Goal: Task Accomplishment & Management: Manage account settings

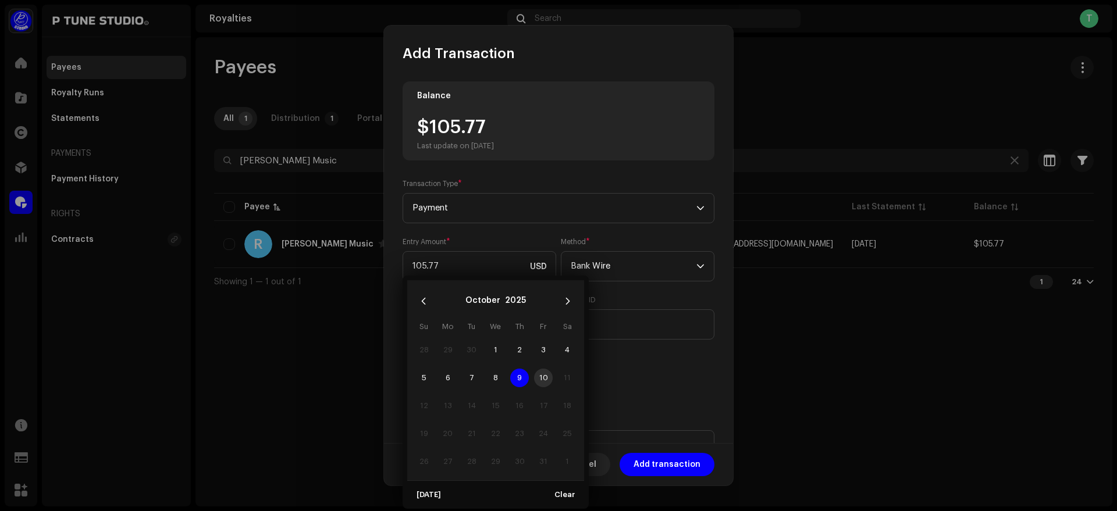
scroll to position [64, 0]
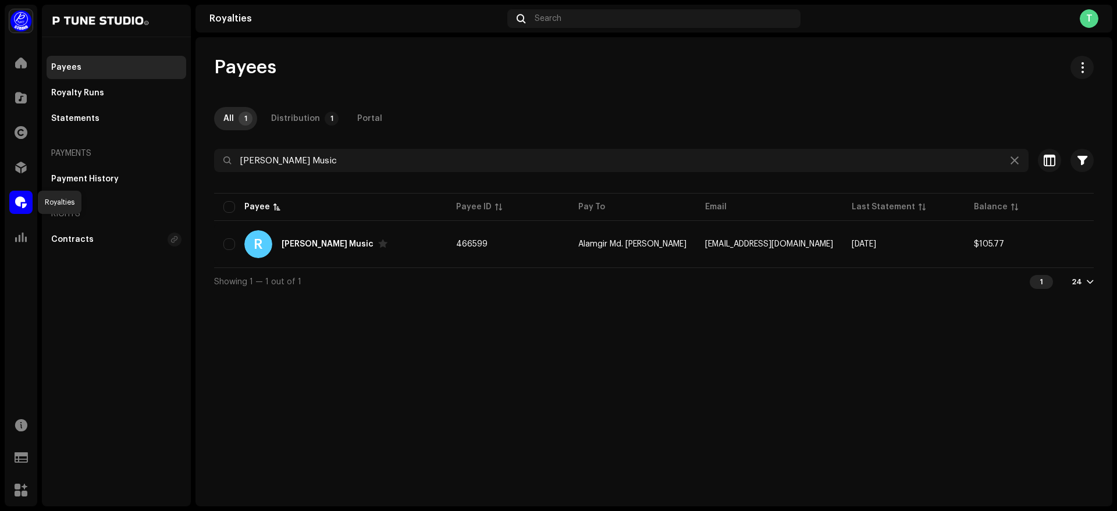
click at [26, 207] on span at bounding box center [21, 202] width 12 height 9
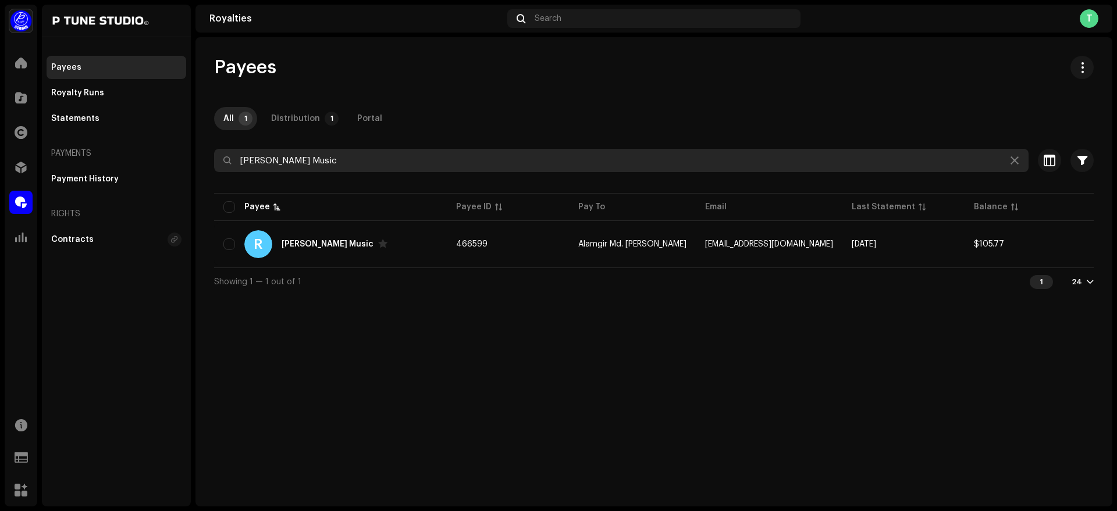
click at [350, 160] on input "[PERSON_NAME] Music" at bounding box center [621, 160] width 814 height 23
paste input "aj Mela"
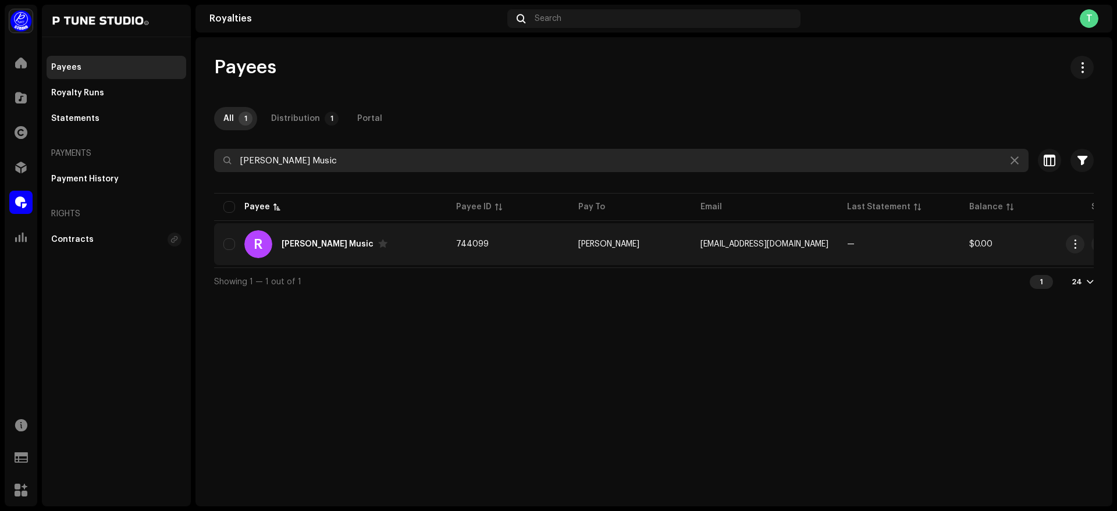
type input "[PERSON_NAME] Music"
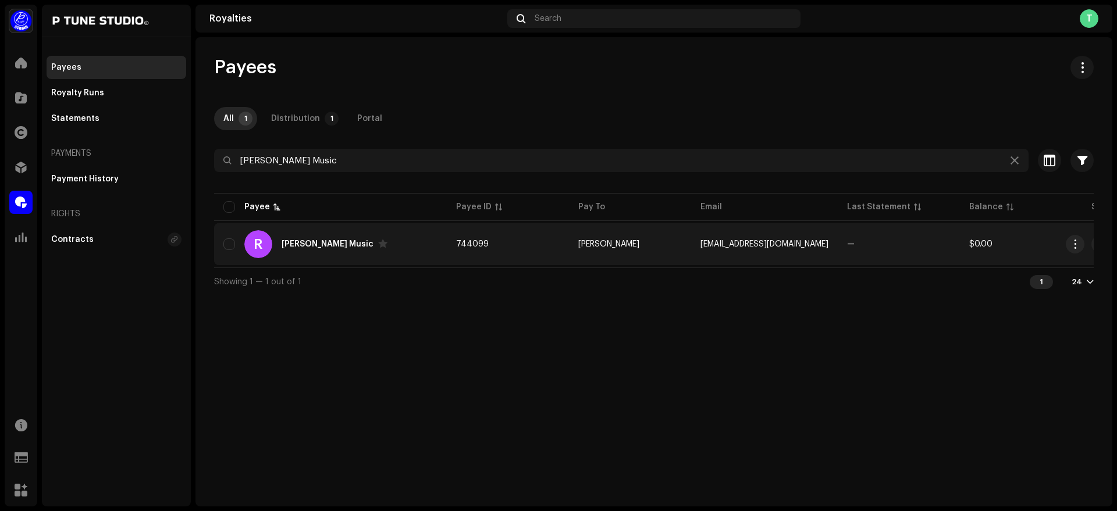
click at [400, 241] on div "[PERSON_NAME] Music" at bounding box center [330, 244] width 214 height 28
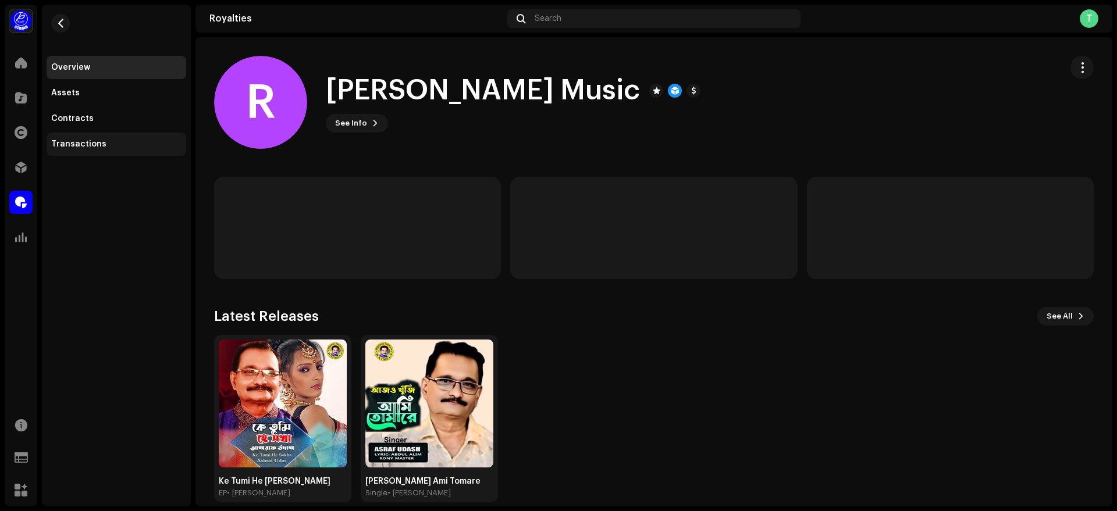
click at [119, 140] on div "Transactions" at bounding box center [116, 144] width 130 height 9
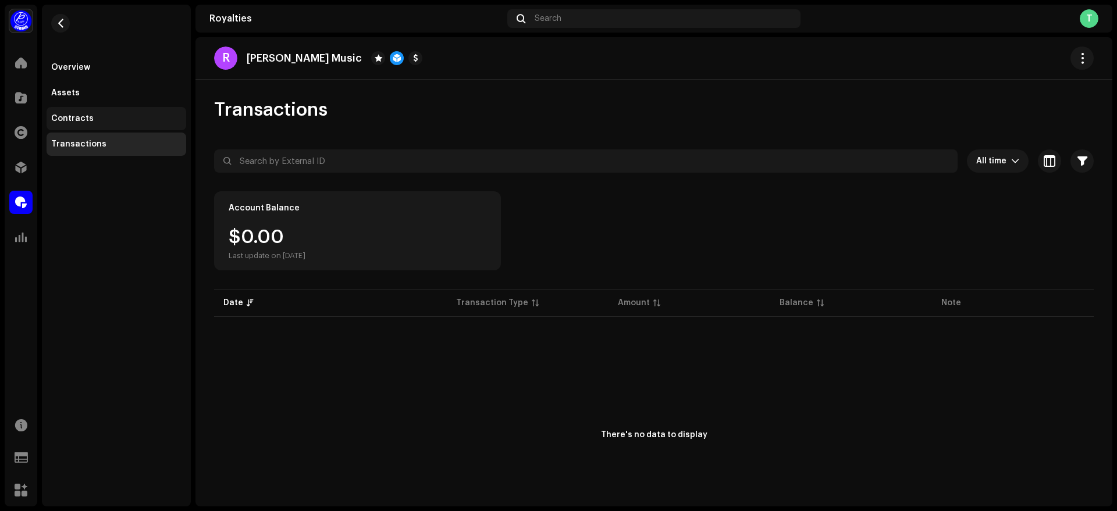
click at [85, 116] on div "Contracts" at bounding box center [72, 118] width 42 height 9
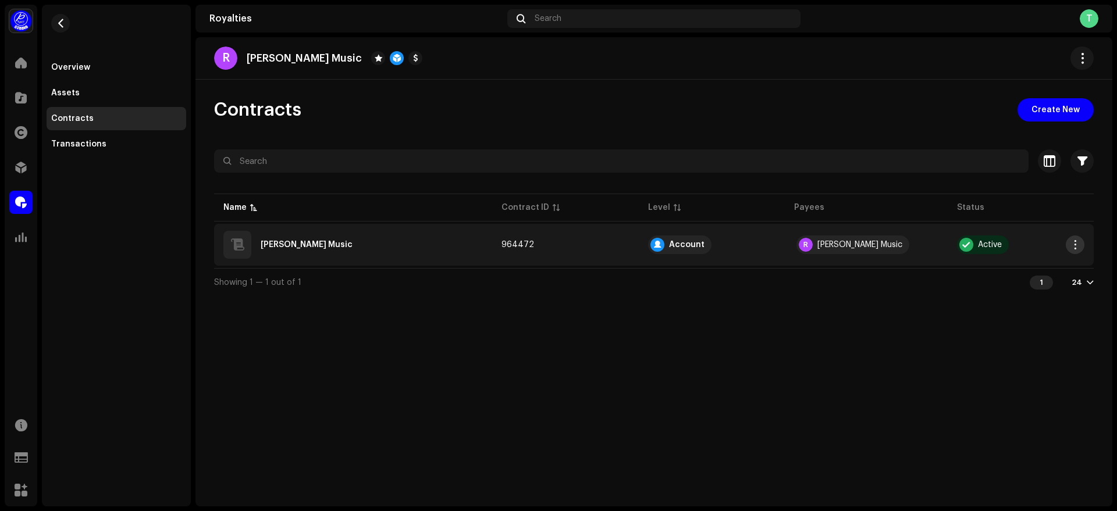
click at [1073, 239] on button "button" at bounding box center [1075, 245] width 19 height 19
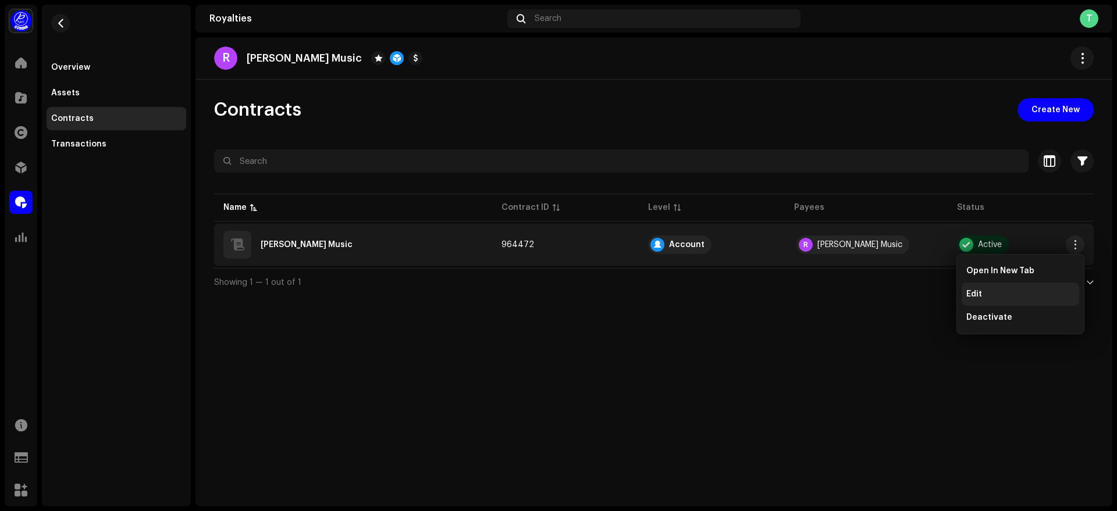
click at [1005, 291] on div "Edit" at bounding box center [1020, 294] width 108 height 9
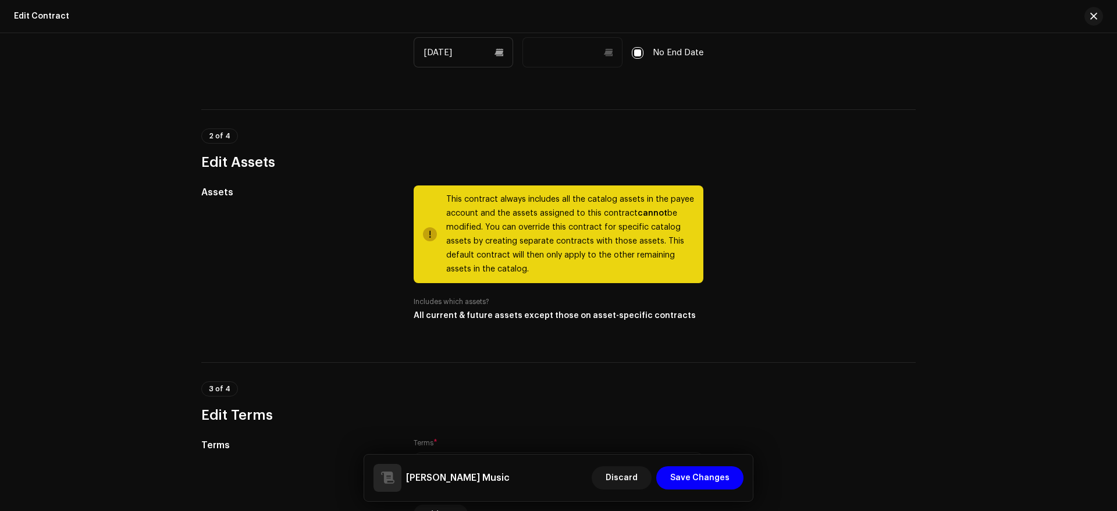
scroll to position [649, 0]
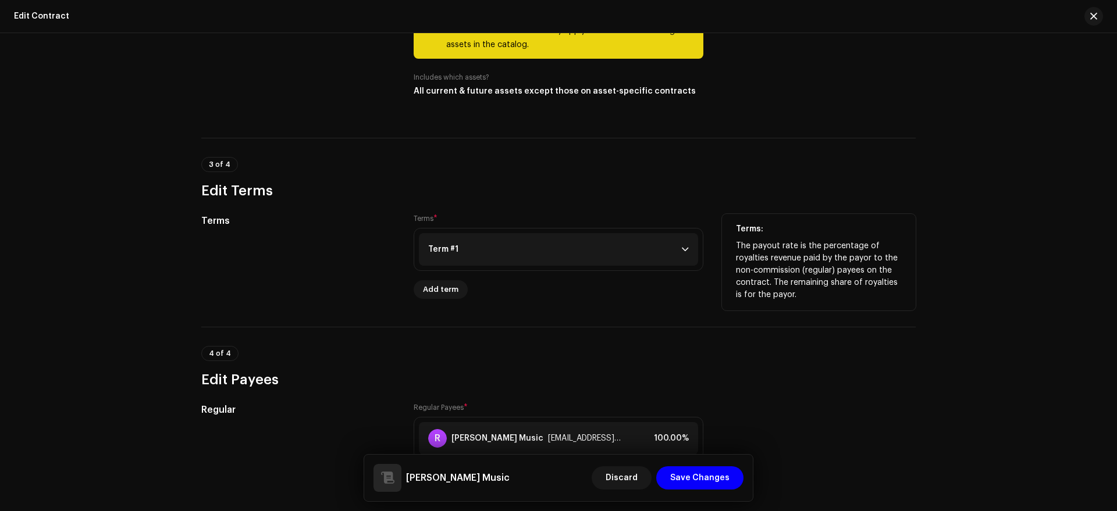
click at [546, 257] on p-accordion-header "Term #1" at bounding box center [558, 249] width 279 height 33
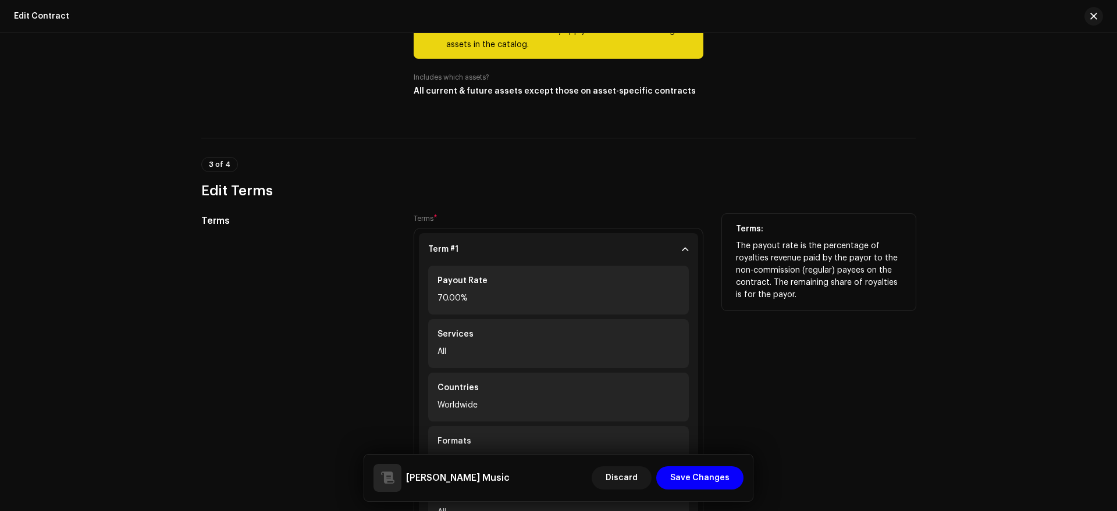
scroll to position [0, 0]
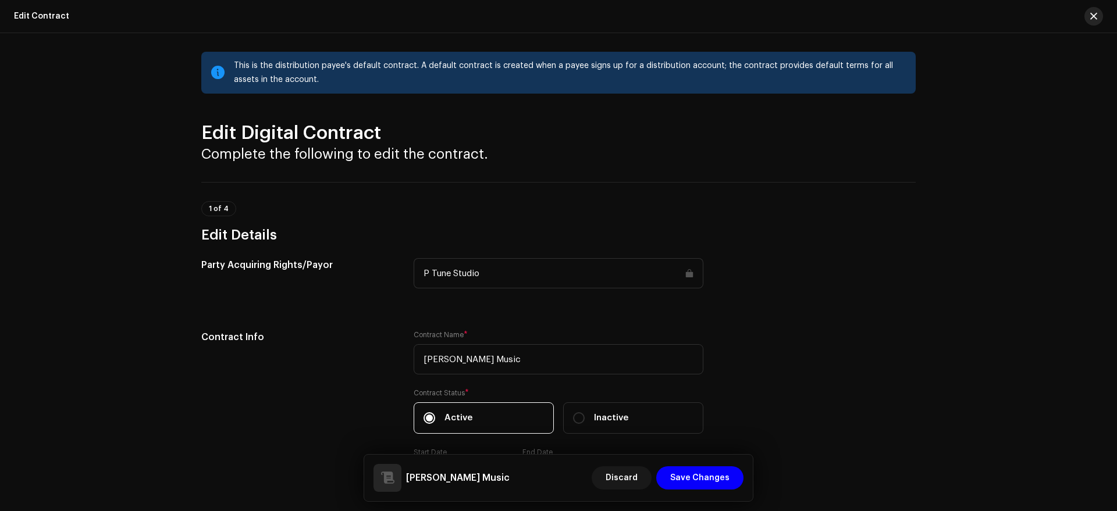
click at [1101, 18] on button "button" at bounding box center [1093, 16] width 19 height 19
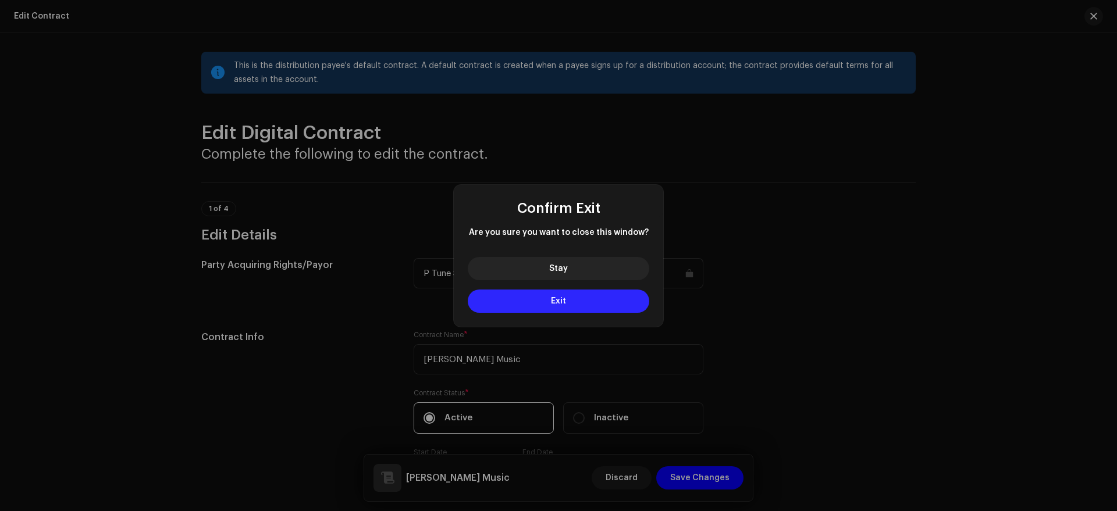
click at [578, 297] on button "Exit" at bounding box center [559, 301] width 182 height 23
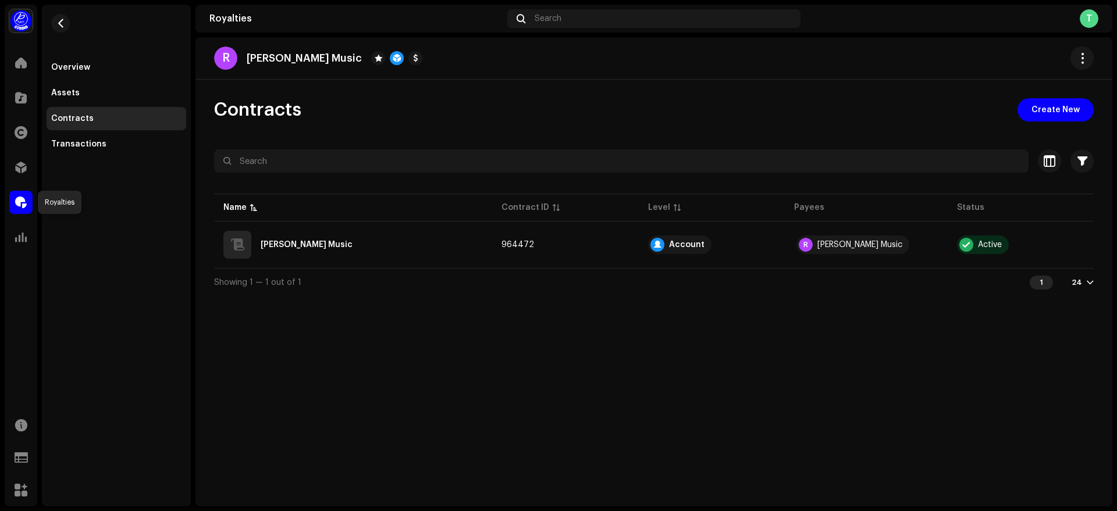
click at [22, 207] on span at bounding box center [21, 202] width 12 height 9
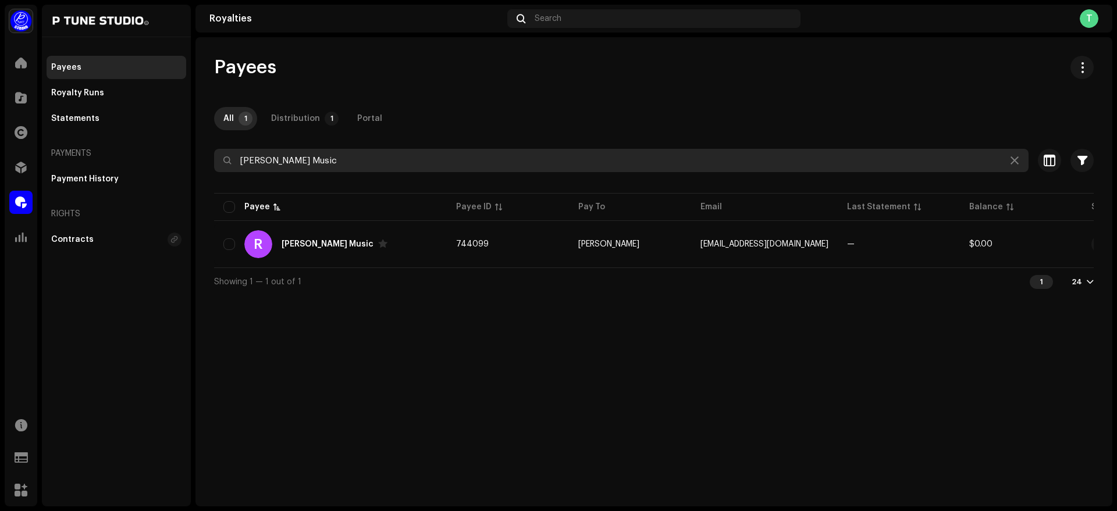
click at [326, 155] on input "[PERSON_NAME] Music" at bounding box center [621, 160] width 814 height 23
paste input "GS Music Mela"
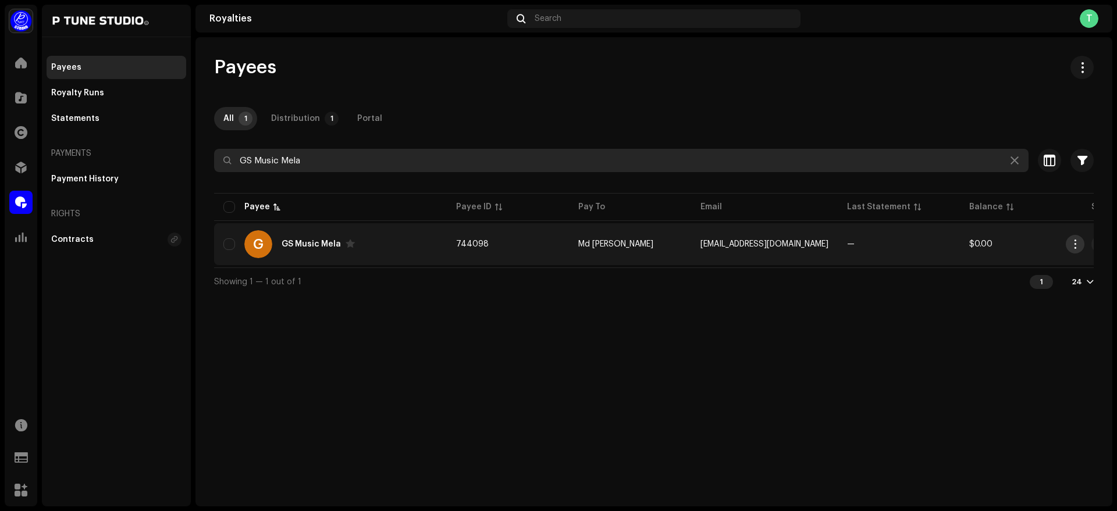
type input "GS Music Mela"
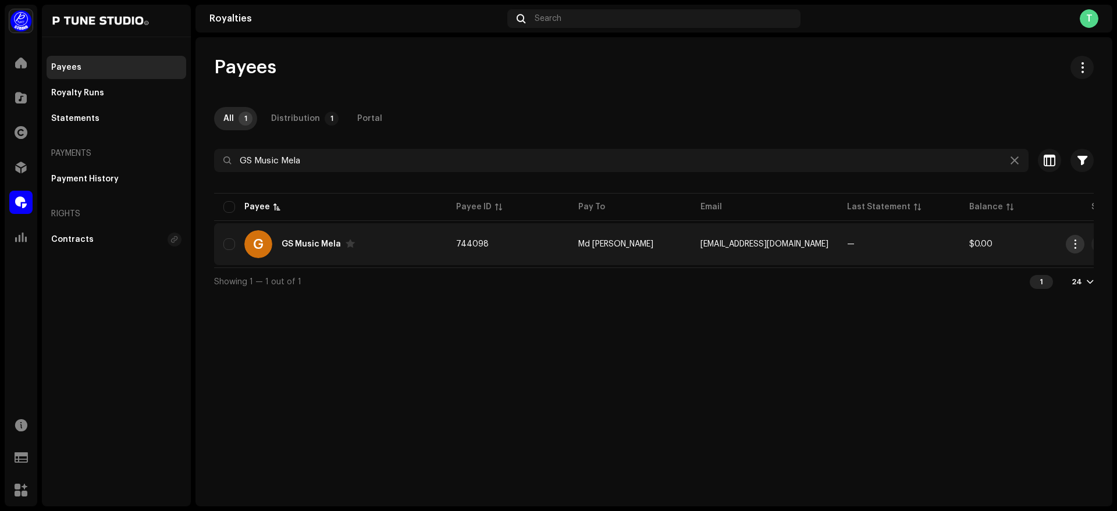
click at [1075, 245] on span "button" at bounding box center [1075, 244] width 9 height 9
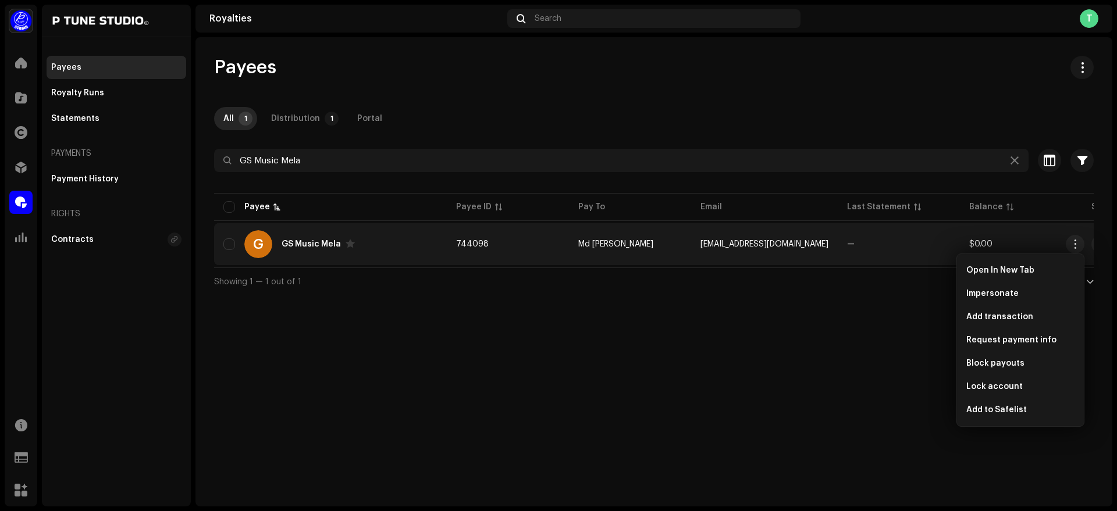
click at [429, 242] on div "G GS Music Mela" at bounding box center [330, 244] width 214 height 28
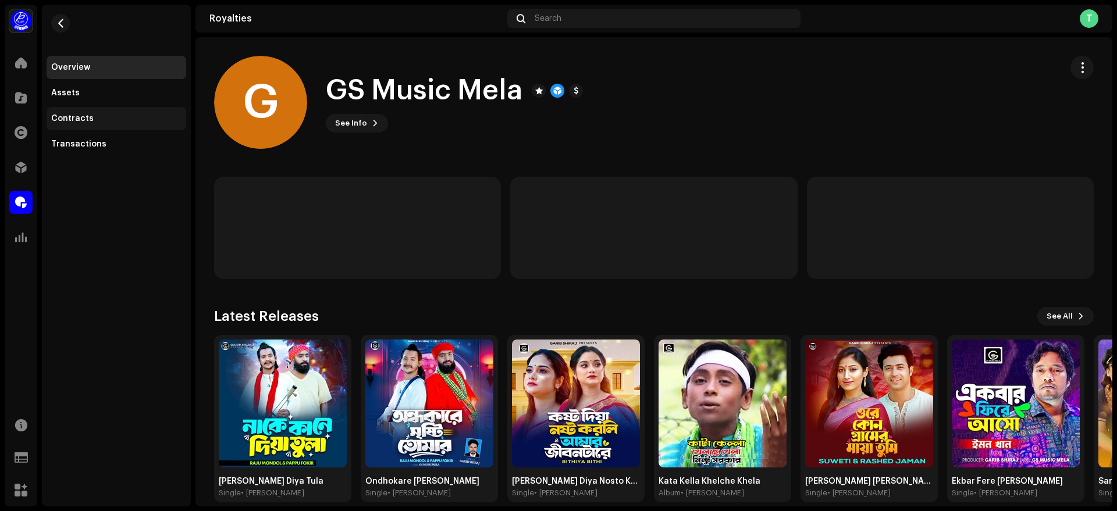
click at [108, 115] on div "Contracts" at bounding box center [116, 118] width 130 height 9
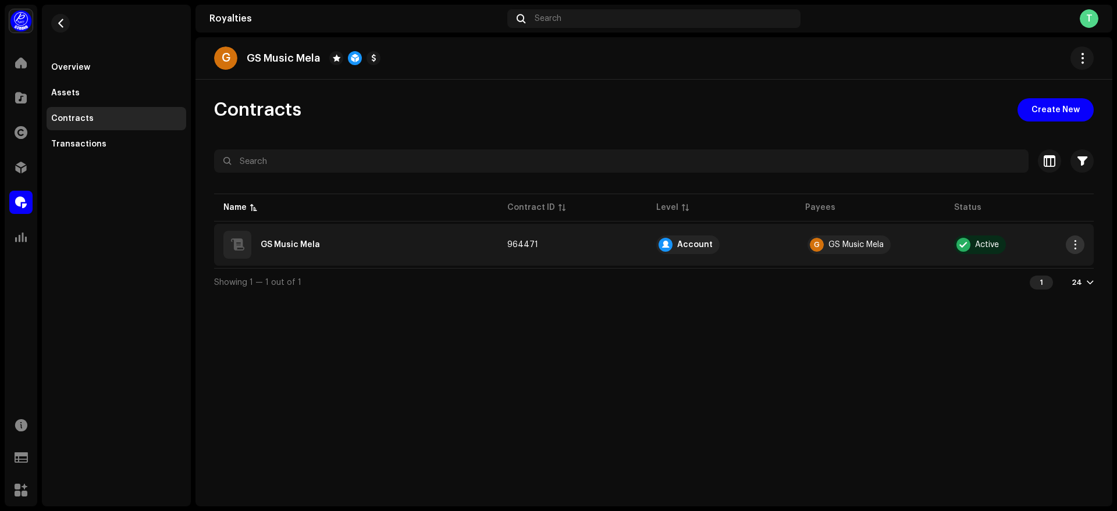
click at [1077, 247] on span "button" at bounding box center [1075, 244] width 9 height 9
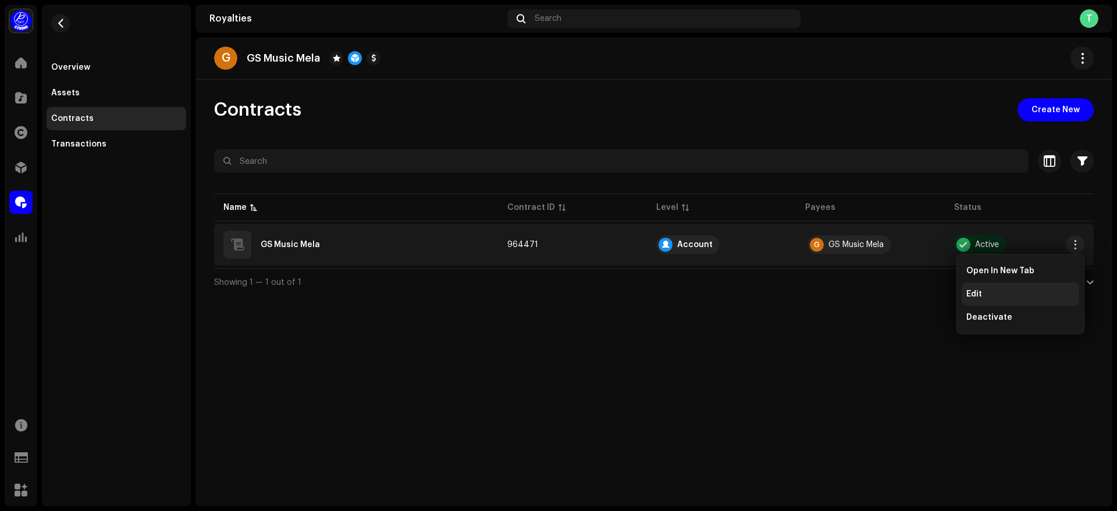
click at [973, 292] on span "Edit" at bounding box center [974, 294] width 16 height 9
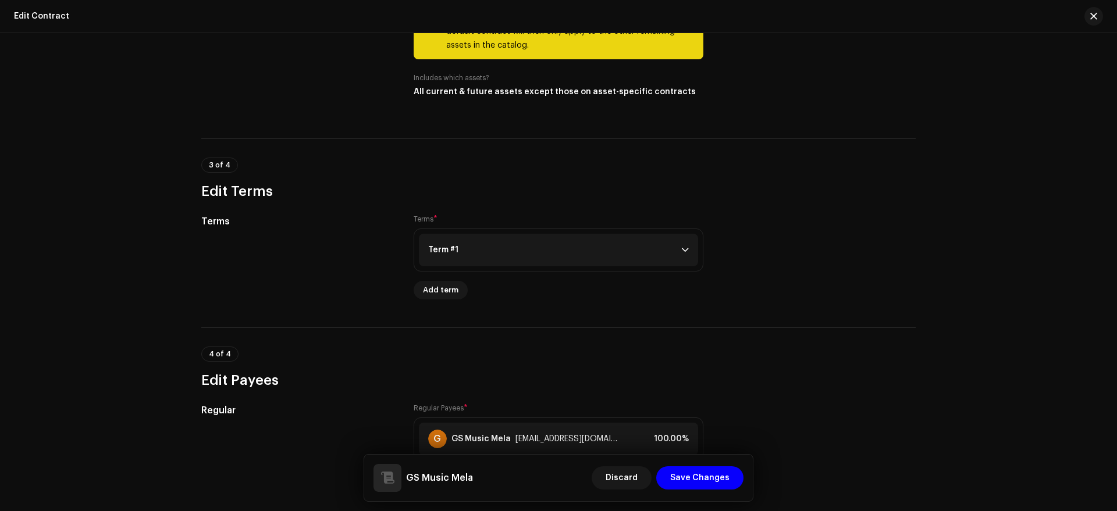
scroll to position [649, 0]
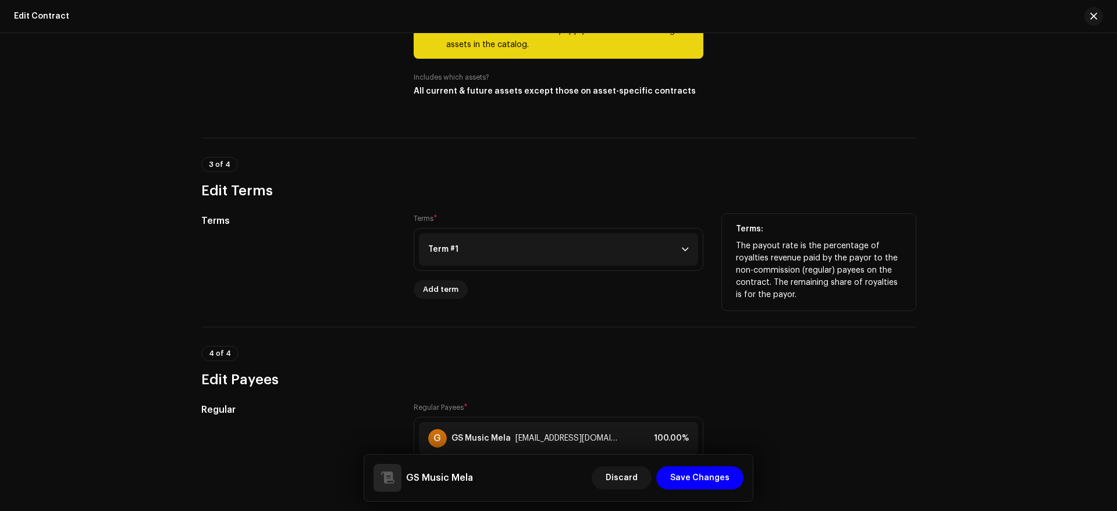
click at [515, 246] on p-accordion-header "Term #1" at bounding box center [558, 249] width 279 height 33
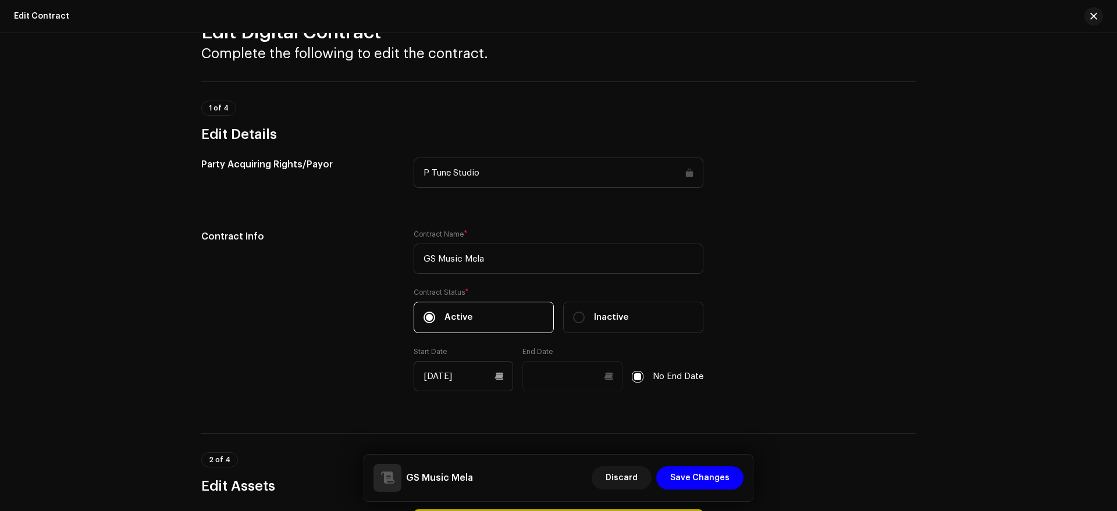
scroll to position [0, 0]
